Goal: Task Accomplishment & Management: Manage account settings

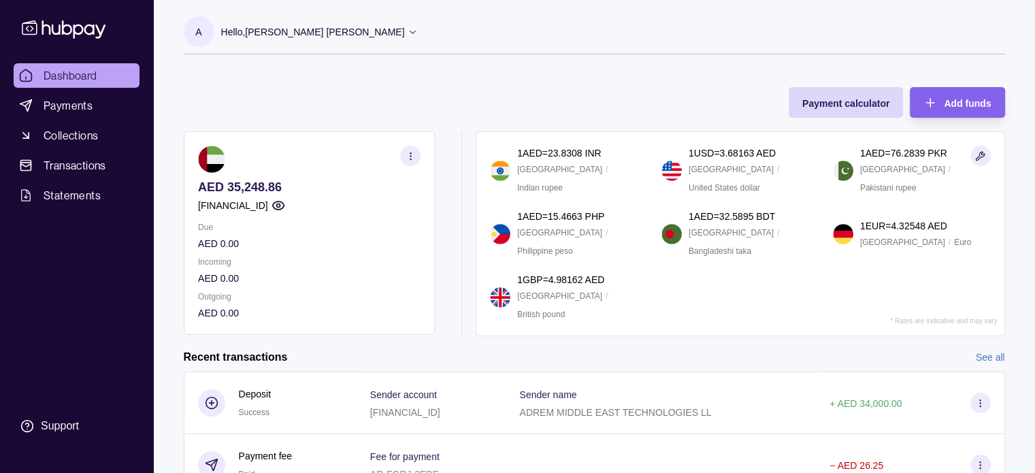
click at [68, 71] on span "Dashboard" at bounding box center [71, 75] width 54 height 16
click at [98, 78] on link "Dashboard" at bounding box center [77, 75] width 126 height 25
click at [73, 103] on span "Payments" at bounding box center [68, 105] width 49 height 16
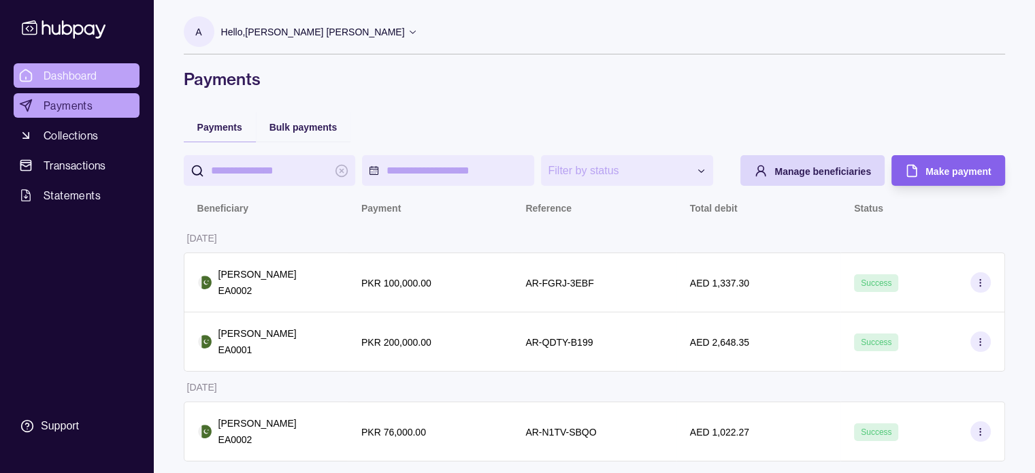
click at [71, 70] on span "Dashboard" at bounding box center [71, 75] width 54 height 16
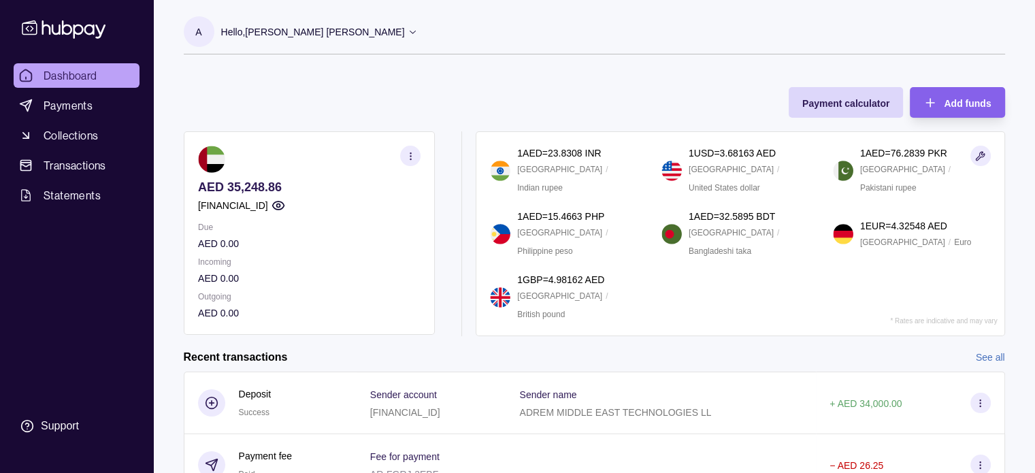
click at [302, 27] on p "Hello, [PERSON_NAME] [PERSON_NAME]" at bounding box center [313, 32] width 184 height 15
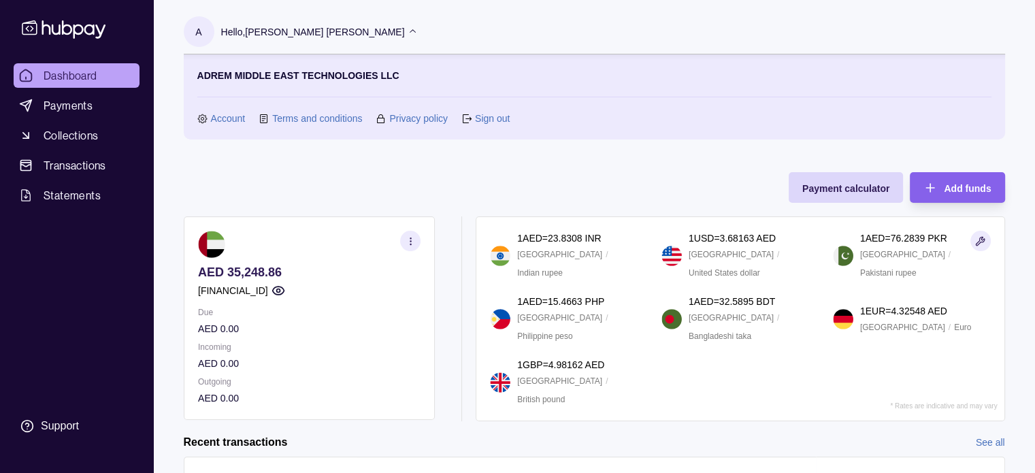
click at [491, 114] on link "Sign out" at bounding box center [492, 118] width 35 height 15
